Goal: Find specific page/section: Find specific page/section

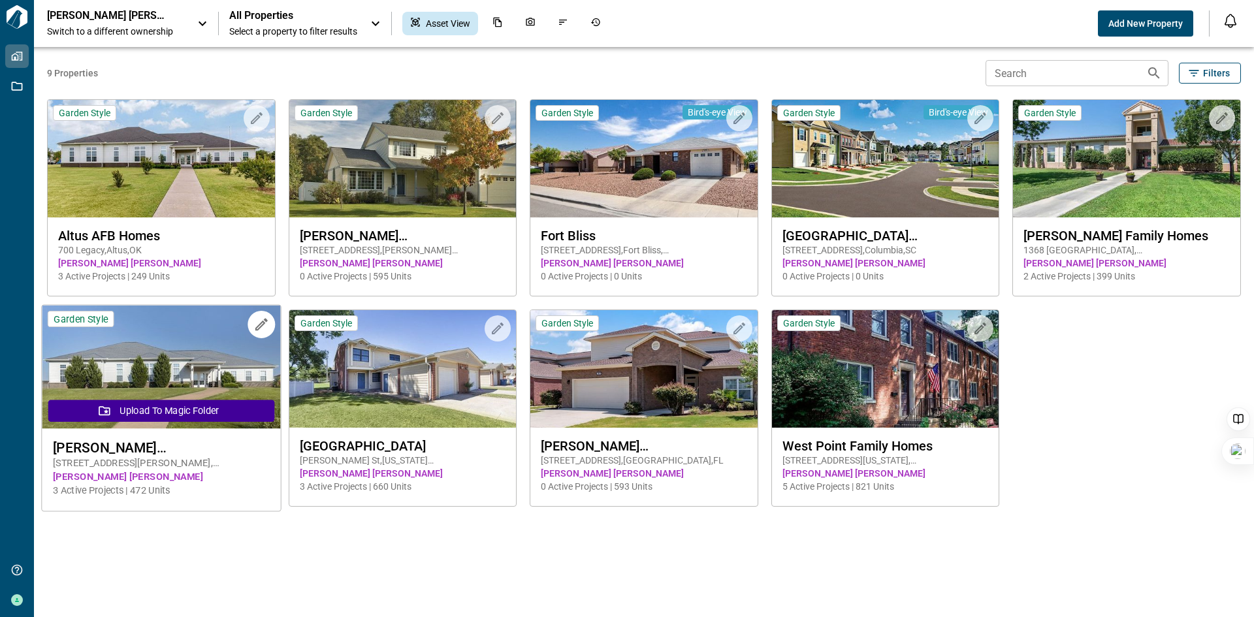
click at [187, 378] on img at bounding box center [161, 367] width 238 height 123
